Goal: Information Seeking & Learning: Understand process/instructions

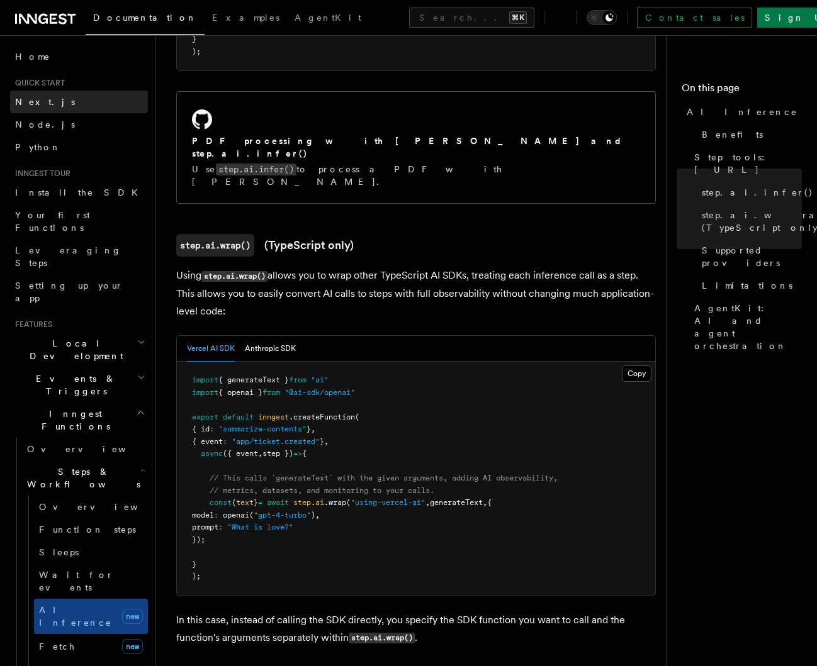
click at [32, 99] on span "Next.js" at bounding box center [45, 102] width 60 height 10
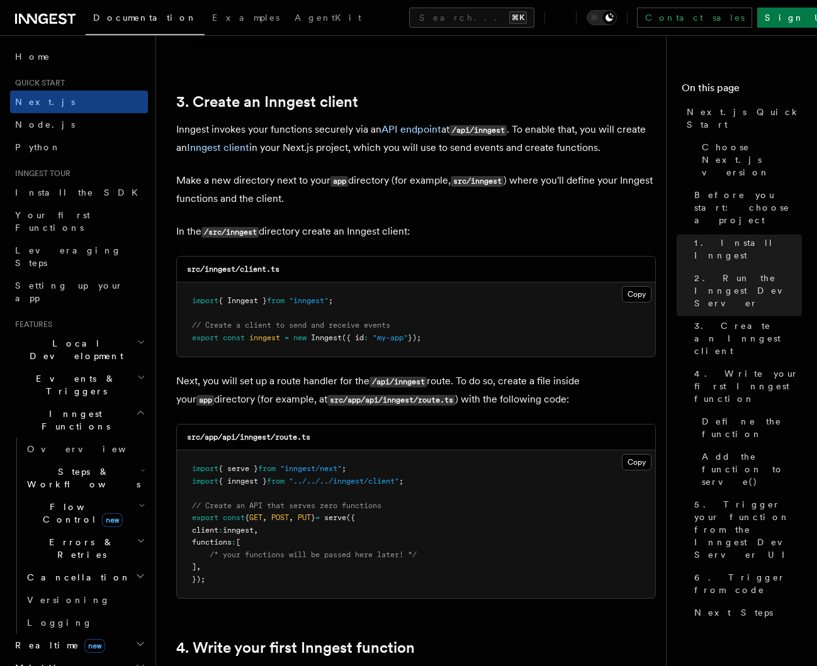
scroll to position [1433, 0]
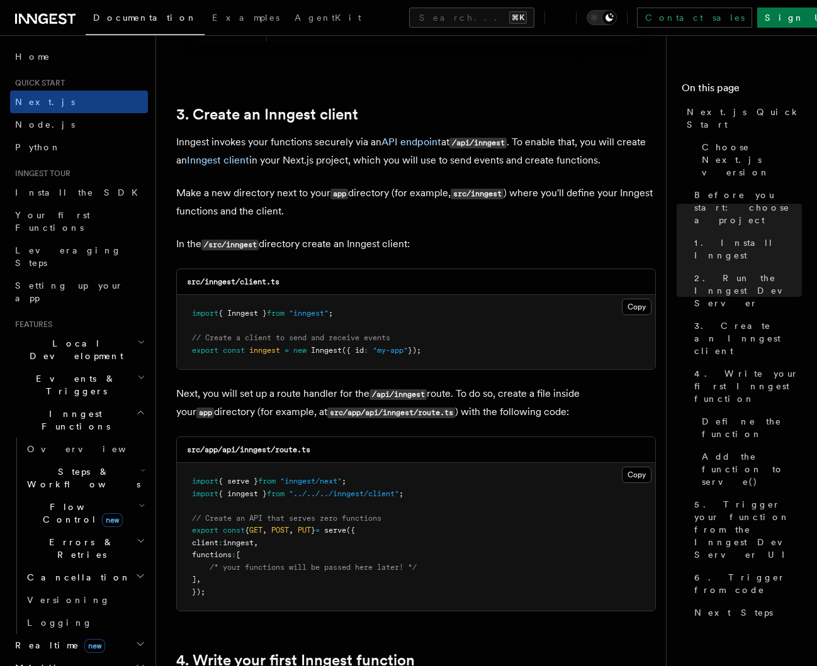
drag, startPoint x: 446, startPoint y: 337, endPoint x: 158, endPoint y: 296, distance: 291.1
copy code "import { Inngest } from "inngest" ; // Create a client to send and receive even…"
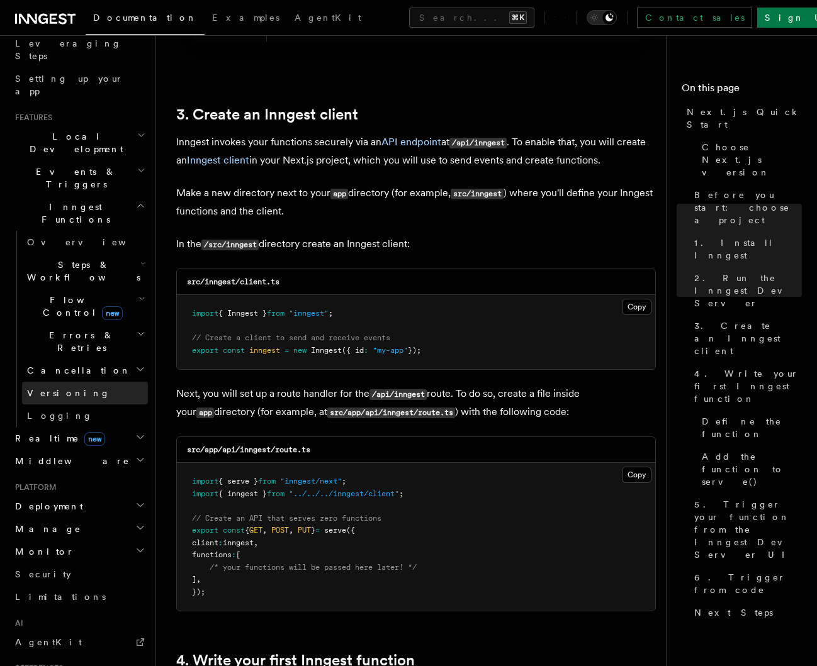
scroll to position [211, 0]
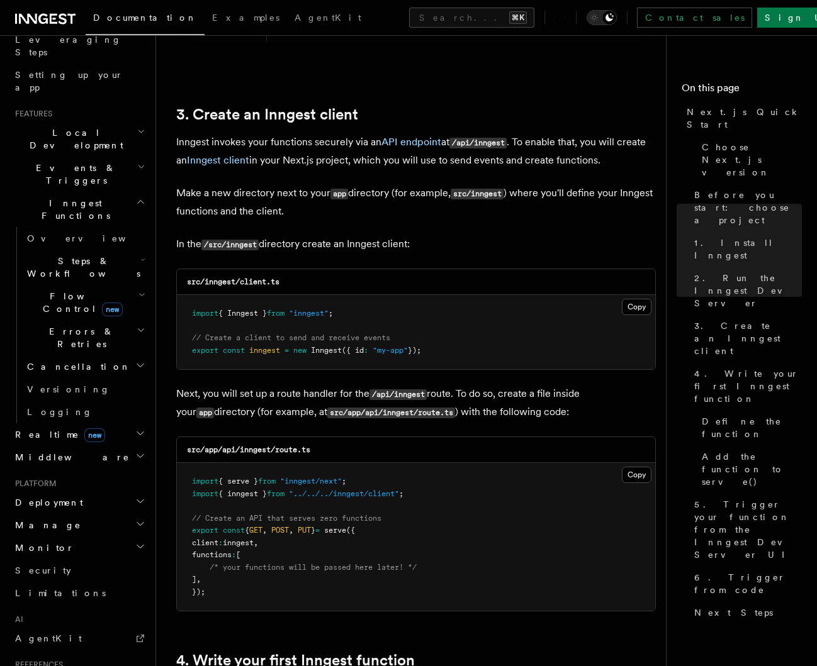
click at [62, 451] on span "Middleware" at bounding box center [70, 457] width 120 height 13
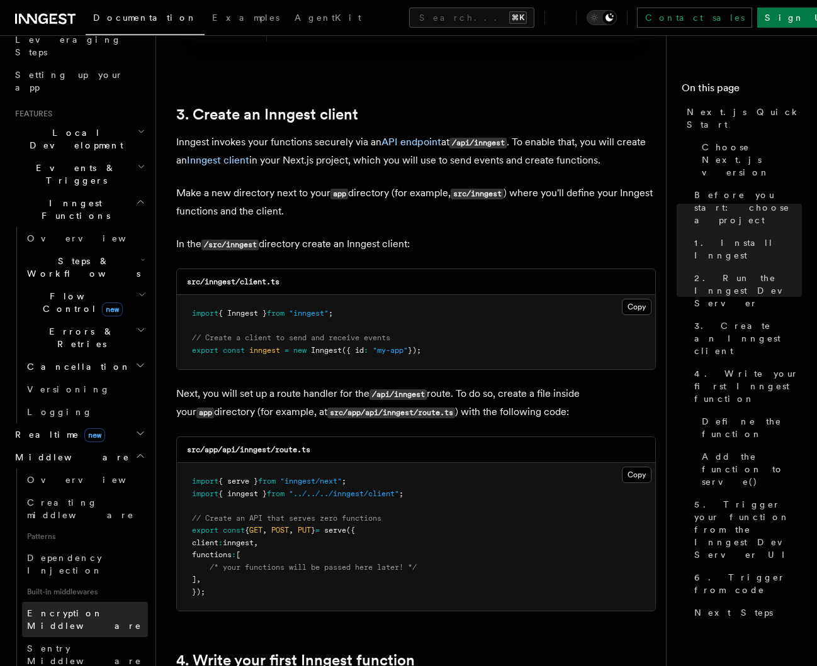
click at [82, 608] on span "Encryption Middleware" at bounding box center [84, 619] width 115 height 23
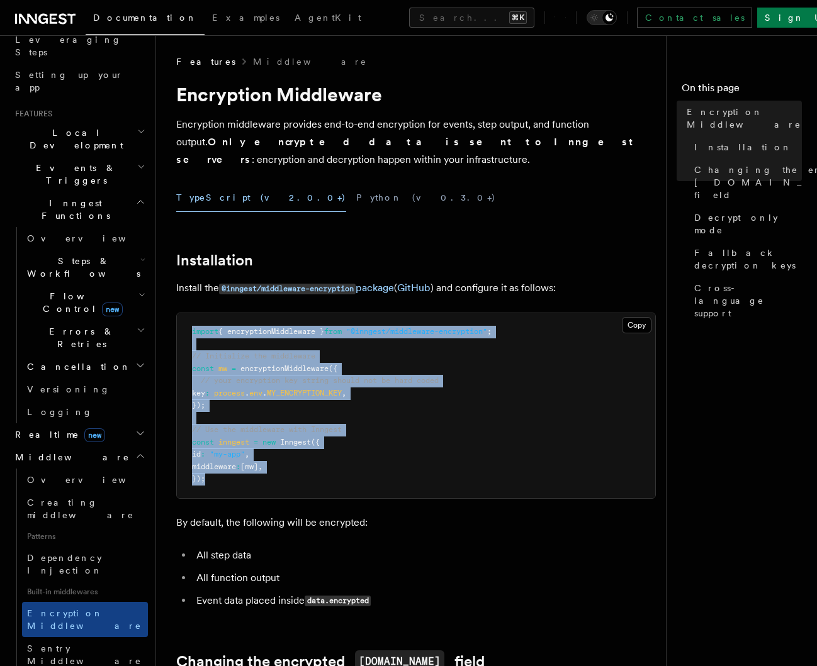
drag, startPoint x: 282, startPoint y: 475, endPoint x: 174, endPoint y: 306, distance: 201.2
copy code "import { encryptionMiddleware } from "@inngest/middleware-encryption" ; // Init…"
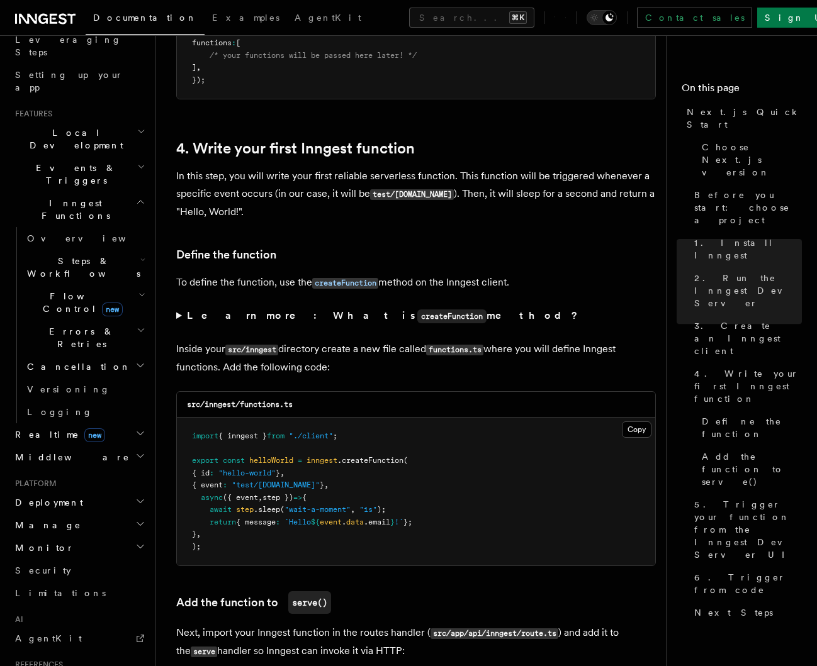
scroll to position [1951, 0]
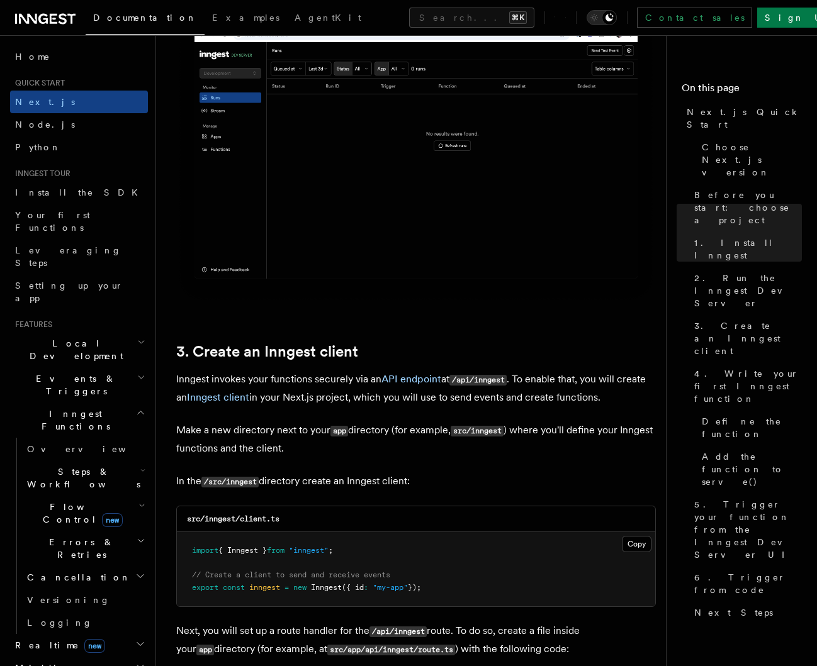
scroll to position [1198, 0]
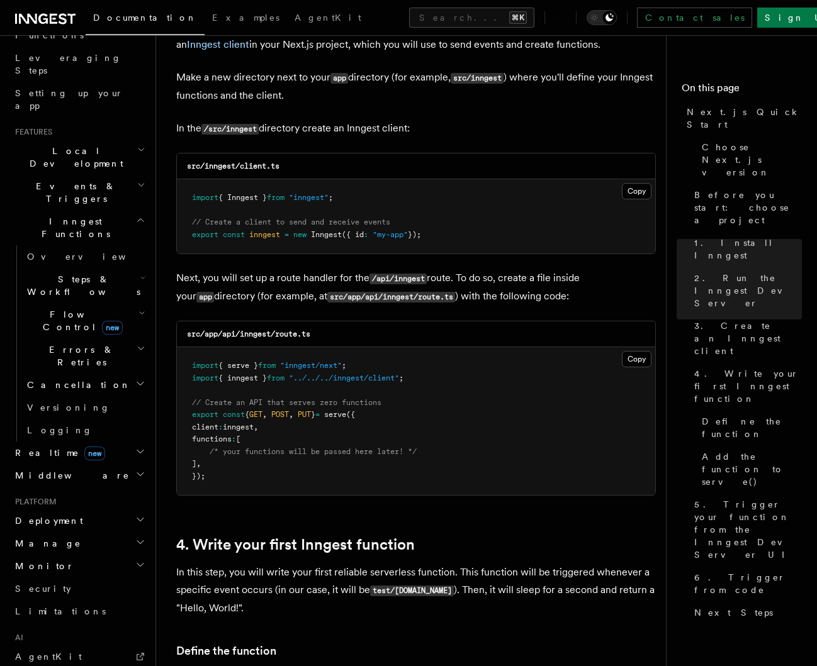
scroll to position [180, 0]
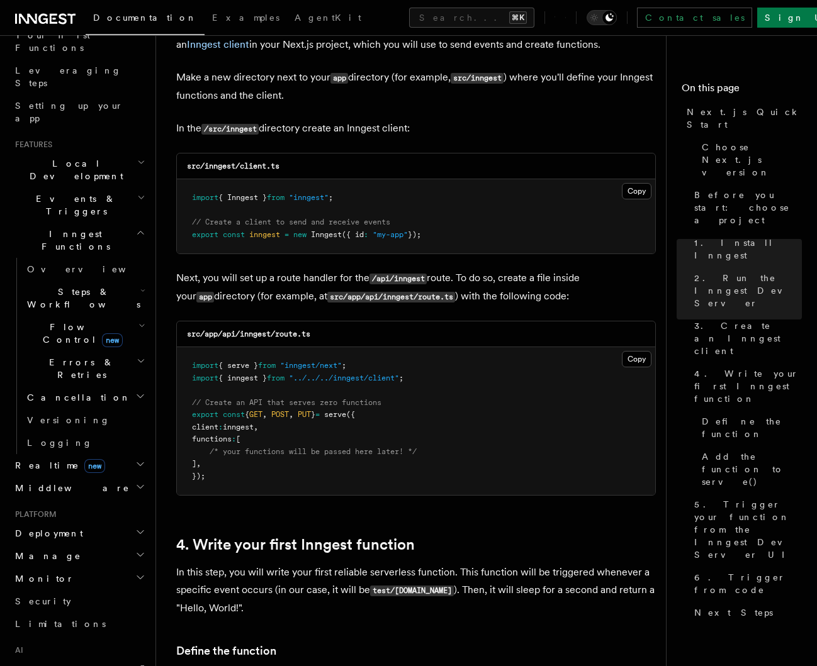
click at [140, 286] on icon "button" at bounding box center [142, 291] width 5 height 10
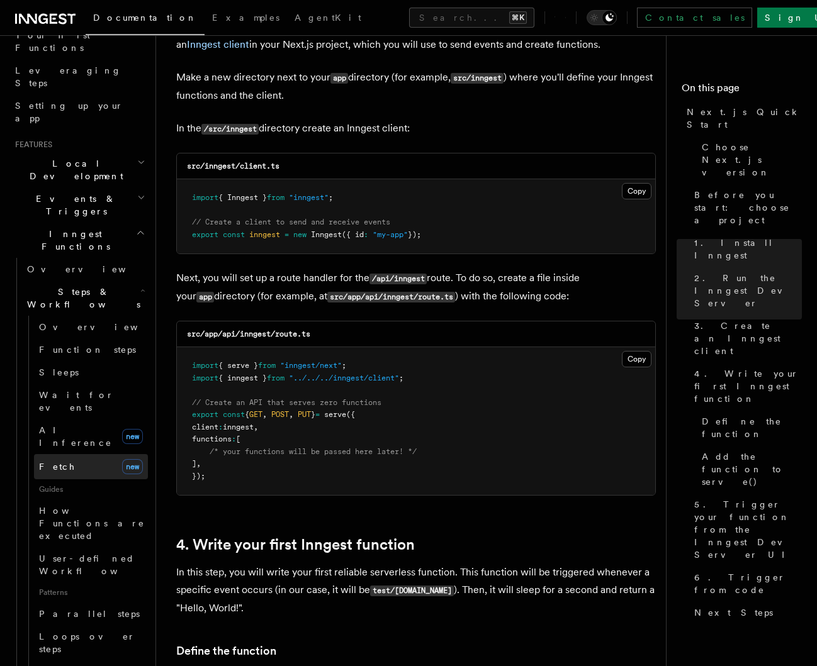
click at [84, 454] on link "Fetch new" at bounding box center [91, 466] width 114 height 25
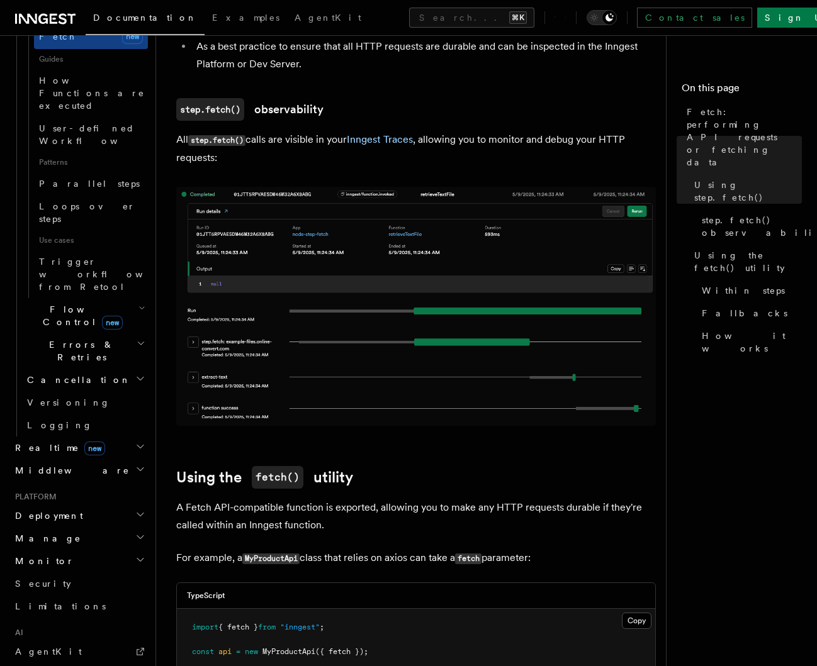
scroll to position [616, 0]
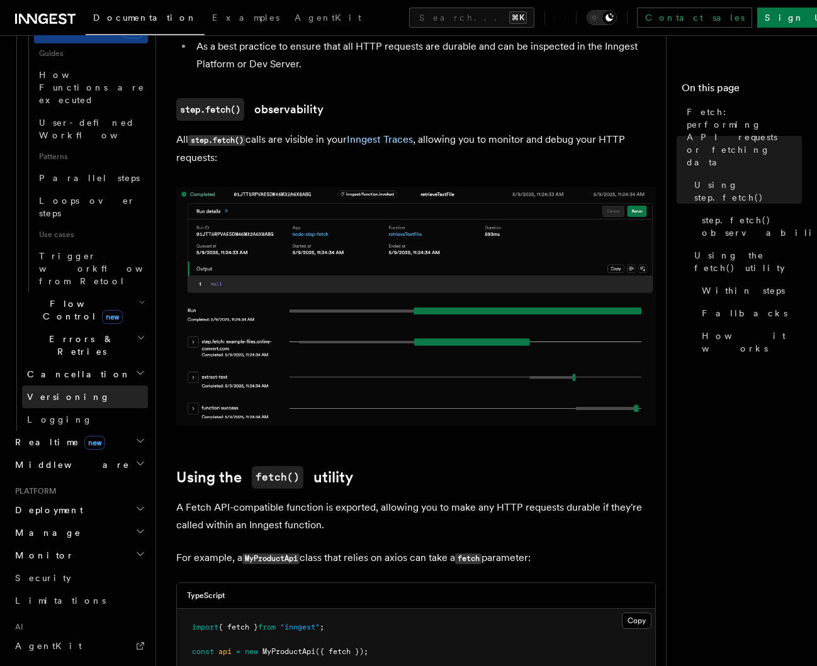
click at [57, 392] on span "Versioning" at bounding box center [68, 397] width 83 height 10
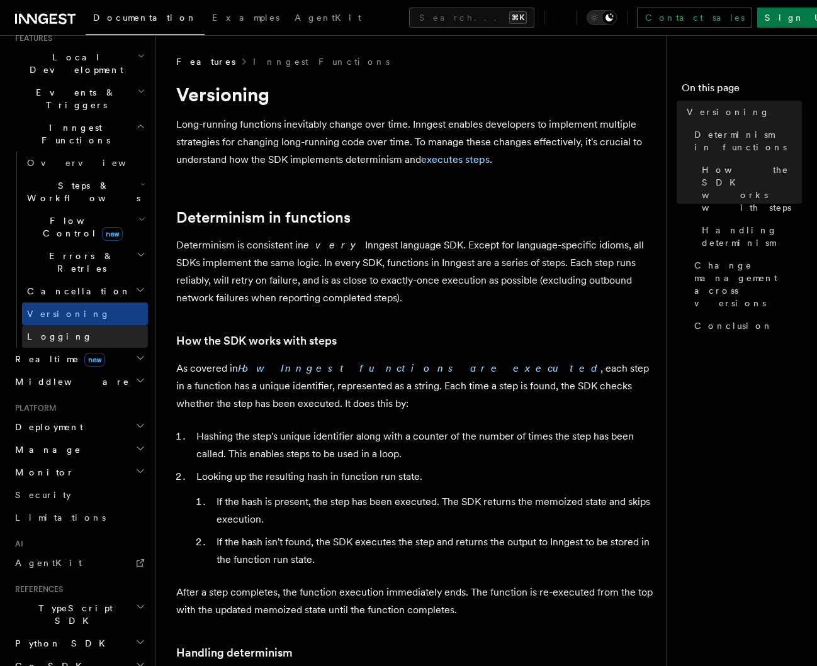
scroll to position [277, 0]
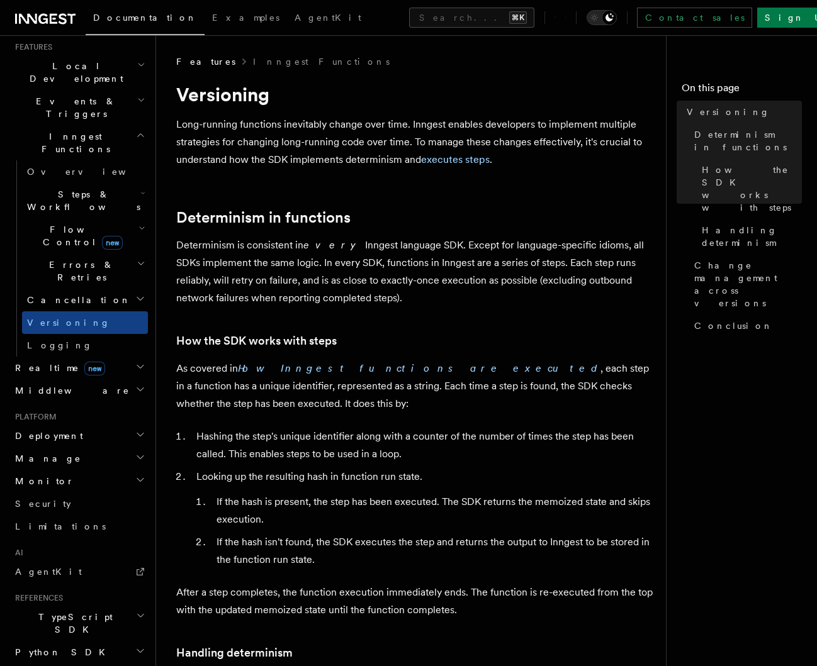
click at [129, 218] on h2 "Flow Control new" at bounding box center [85, 235] width 126 height 35
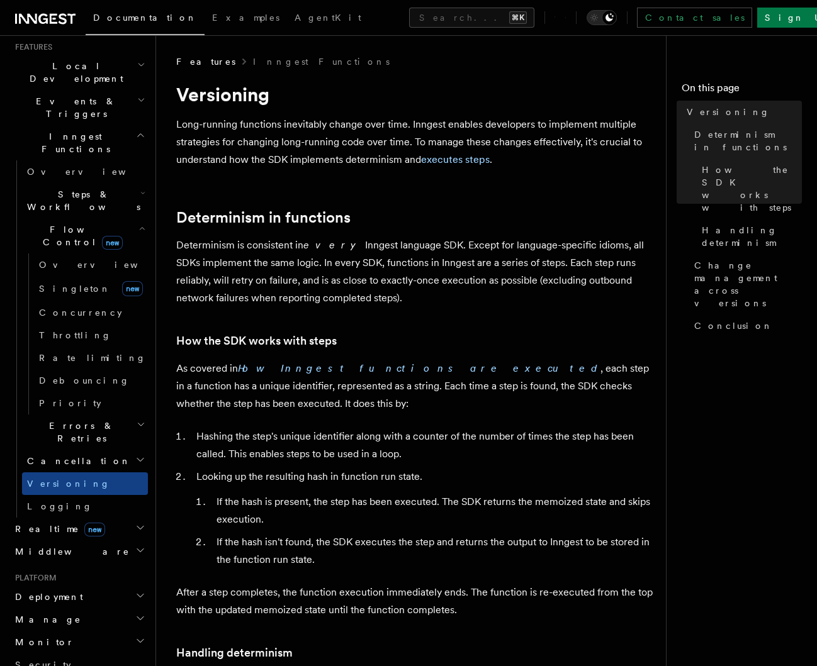
click at [129, 218] on h2 "Flow Control new" at bounding box center [85, 235] width 126 height 35
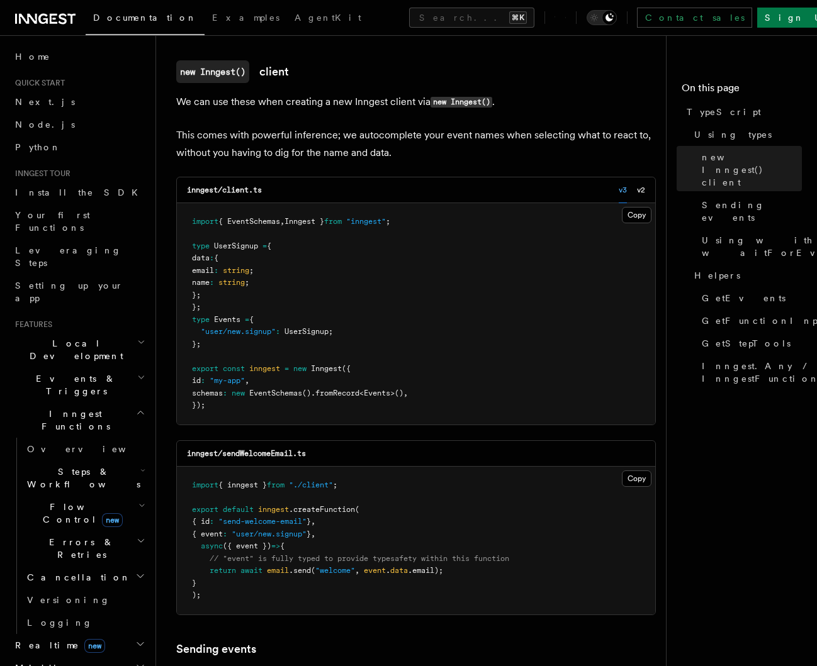
scroll to position [339, 0]
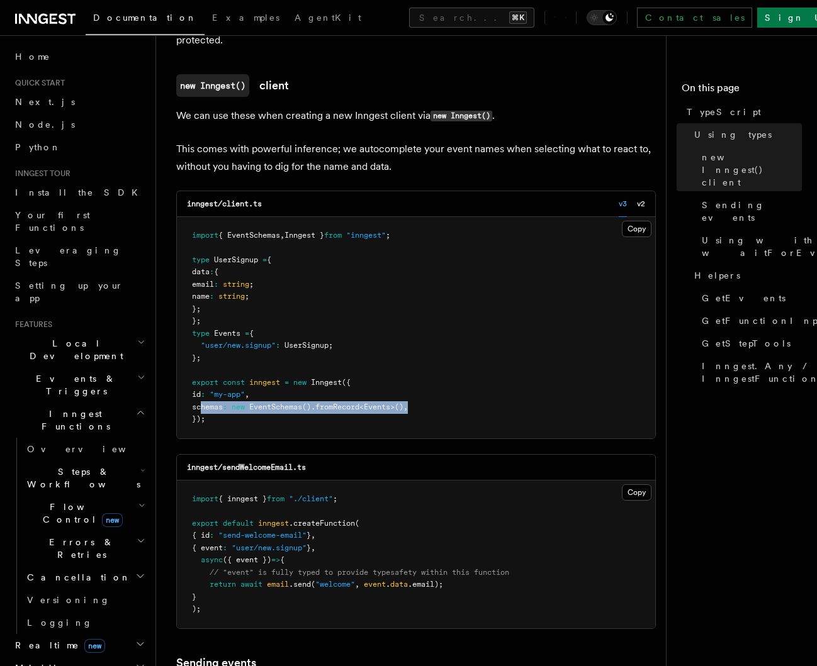
drag, startPoint x: 430, startPoint y: 410, endPoint x: 202, endPoint y: 411, distance: 228.4
click at [202, 411] on pre "import { EventSchemas , Inngest } from "inngest" ; type UserSignup = { data : {…" at bounding box center [416, 327] width 478 height 221
click at [635, 232] on button "Copy Copied" at bounding box center [637, 229] width 30 height 16
click at [84, 337] on span "Local Development" at bounding box center [73, 349] width 127 height 25
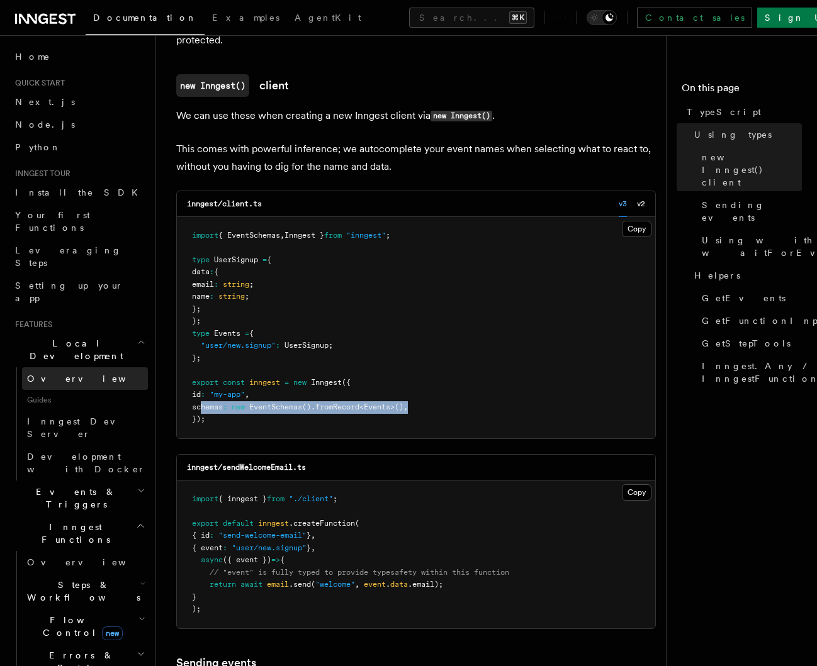
click at [72, 367] on link "Overview" at bounding box center [85, 378] width 126 height 23
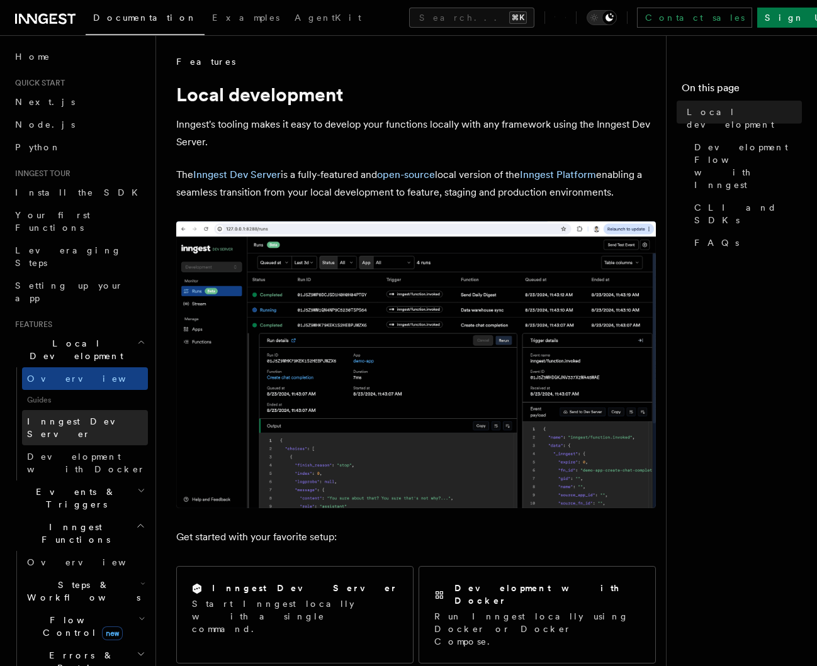
click at [77, 416] on span "Inngest Dev Server" at bounding box center [81, 427] width 108 height 23
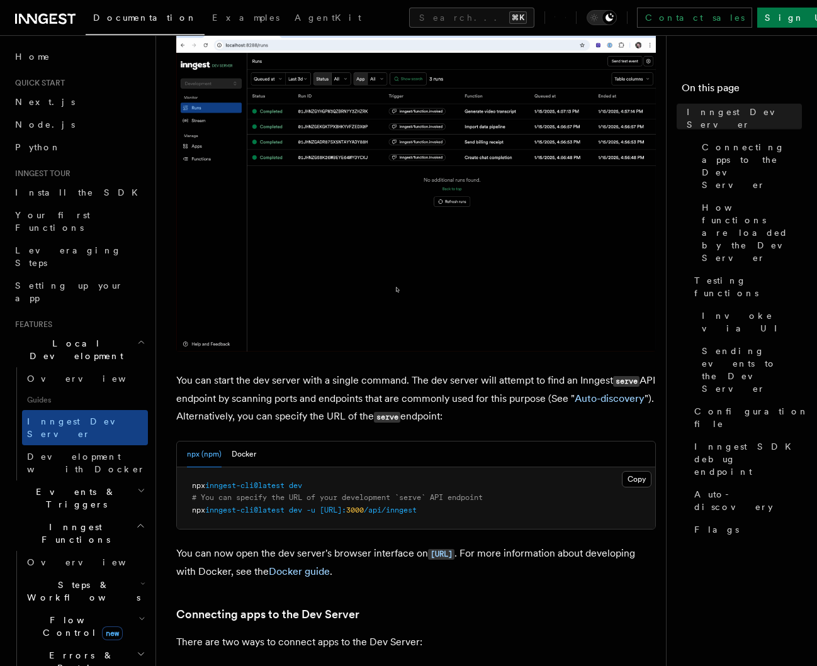
scroll to position [193, 0]
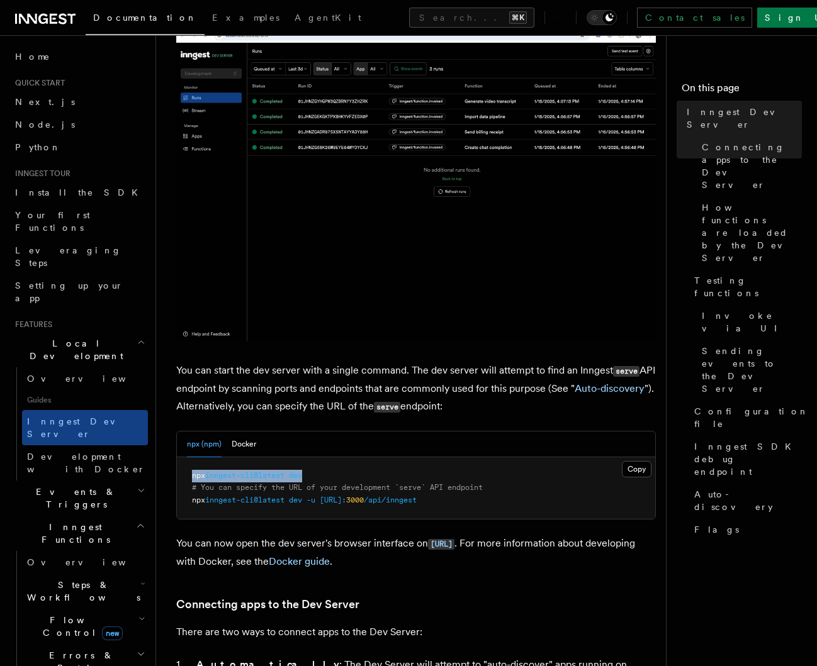
drag, startPoint x: 315, startPoint y: 478, endPoint x: 182, endPoint y: 476, distance: 132.8
click at [182, 476] on pre "npx inngest-cli@latest dev # You can specify the URL of your development `serve…" at bounding box center [416, 488] width 478 height 62
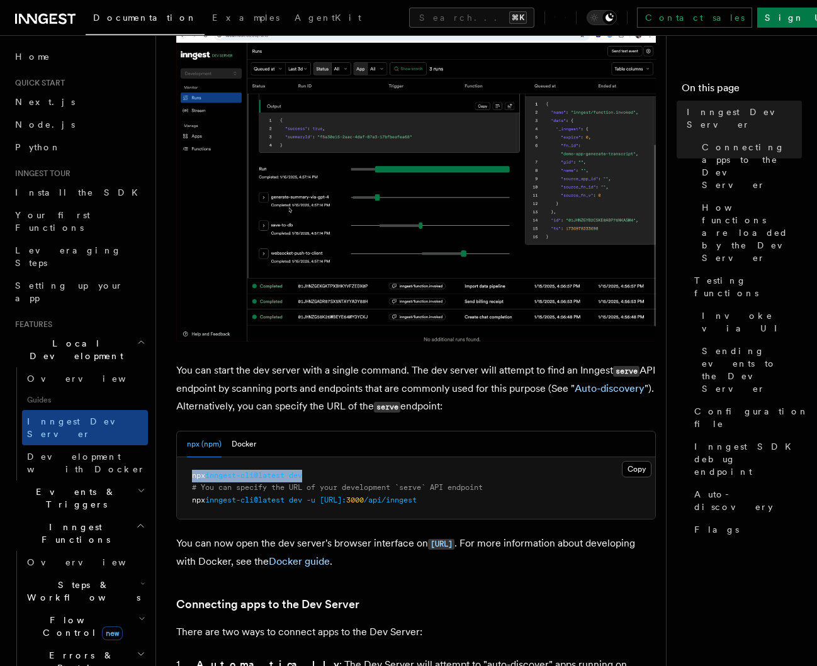
copy span "npx inngest-cli@latest dev"
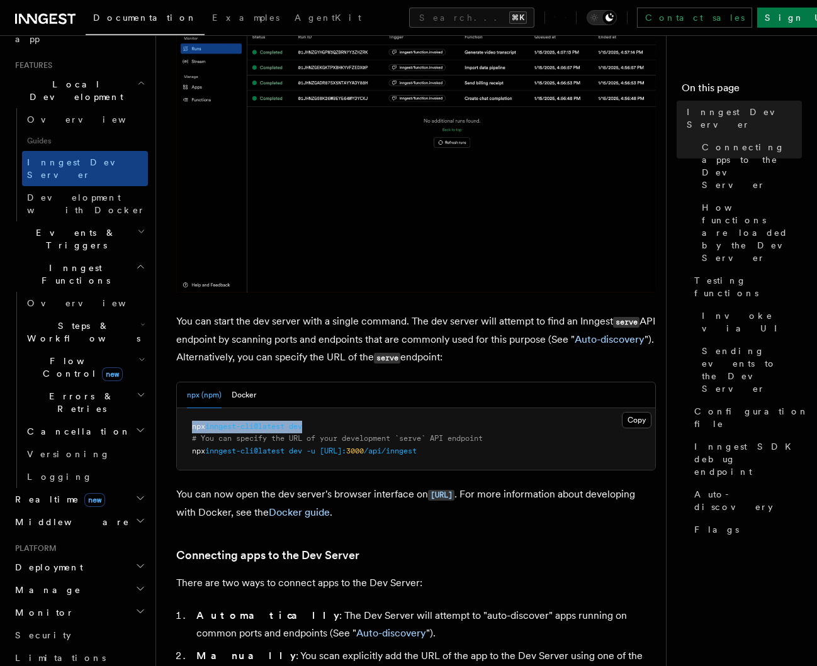
scroll to position [243, 0]
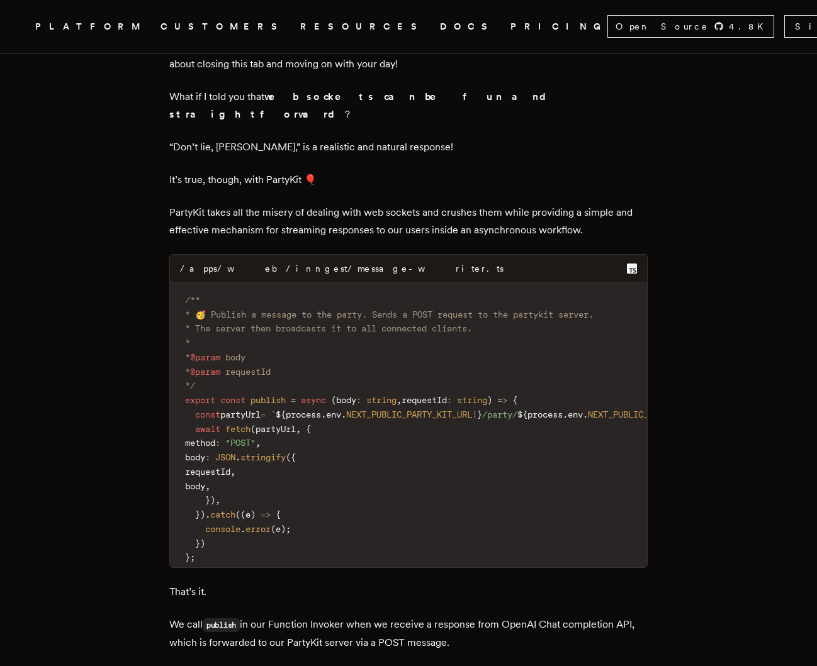
scroll to position [4719, 0]
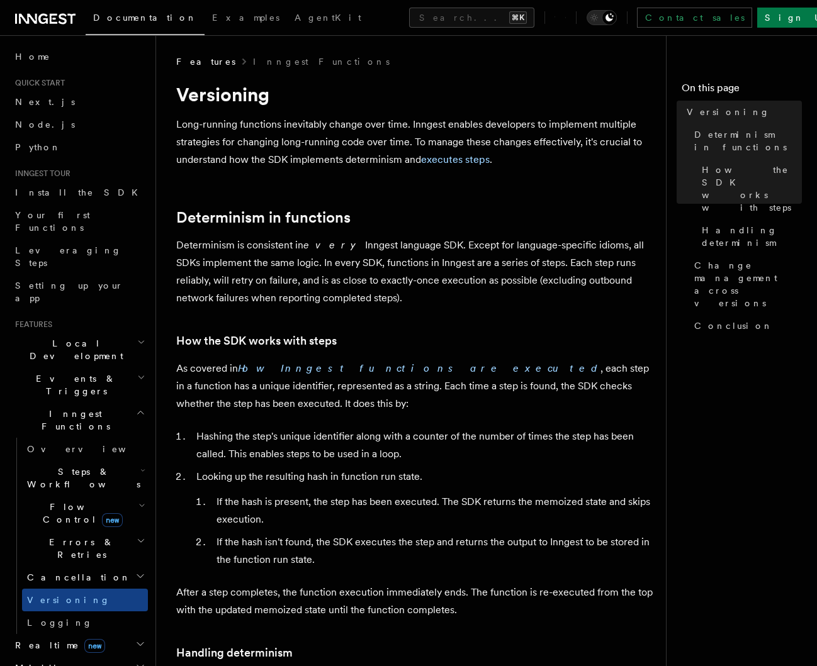
scroll to position [277, 0]
